Goal: Navigation & Orientation: Find specific page/section

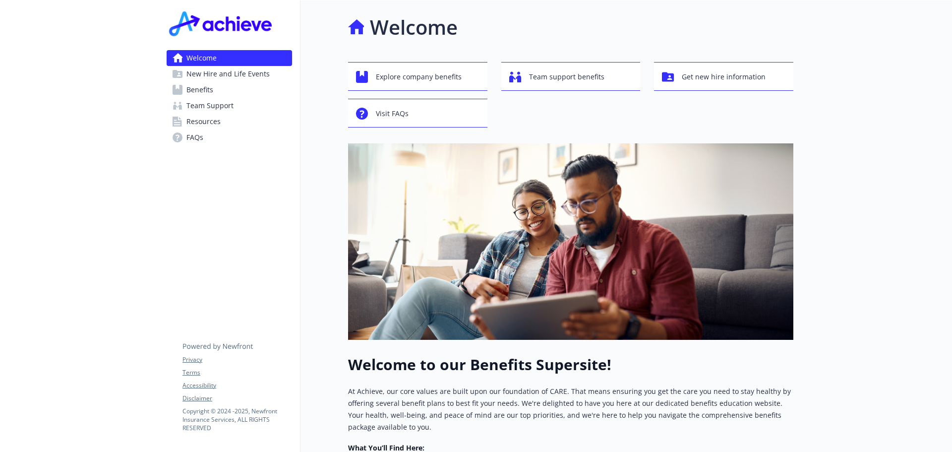
click at [197, 223] on div "Welcome New Hire and Life Events Benefits Team Support Resources FAQs Privacy T…" at bounding box center [230, 354] width 142 height 708
